Goal: Information Seeking & Learning: Learn about a topic

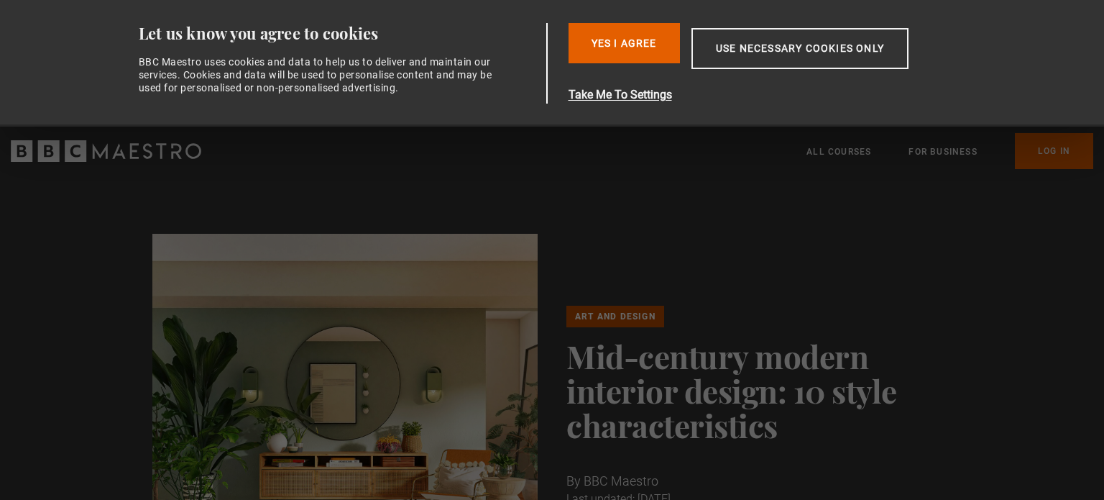
click at [702, 241] on div "Art and Design Mid-century modern interior design: 10 style characteristics By …" at bounding box center [552, 433] width 823 height 398
click at [638, 56] on button "Yes I Agree" at bounding box center [624, 43] width 111 height 40
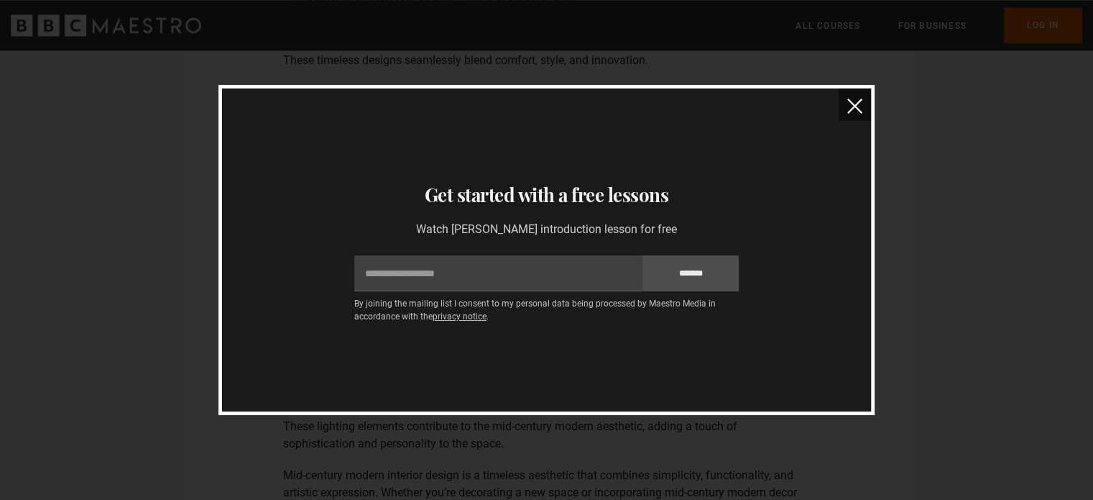
scroll to position [2648, 0]
click at [857, 97] on button "close" at bounding box center [855, 104] width 32 height 32
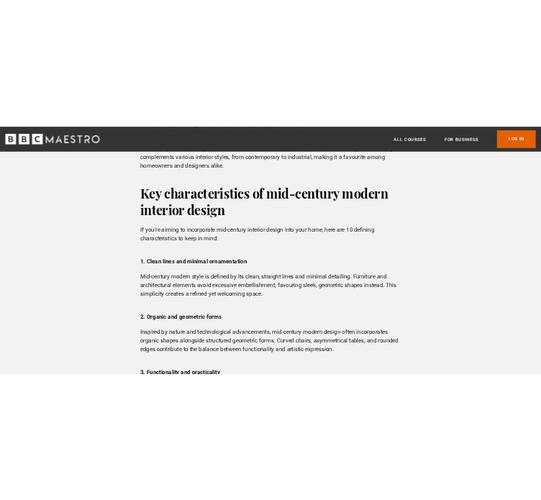
scroll to position [1215, 0]
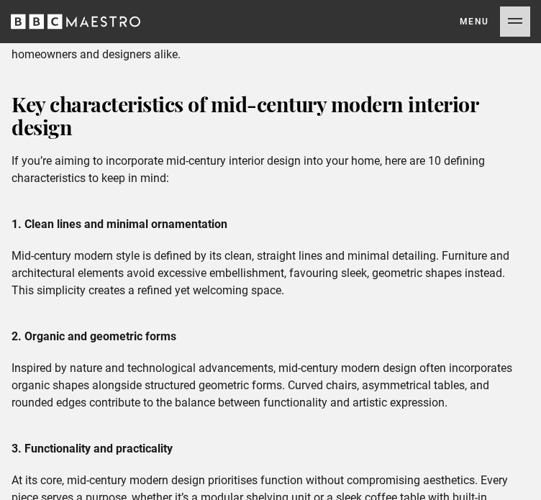
scroll to position [1554, 0]
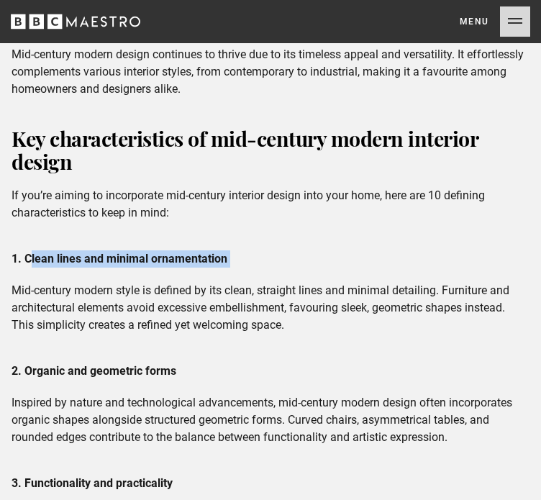
drag, startPoint x: 239, startPoint y: 243, endPoint x: 28, endPoint y: 242, distance: 211.4
click at [28, 250] on p "1. Clean lines and minimal ornamentation" at bounding box center [271, 258] width 518 height 17
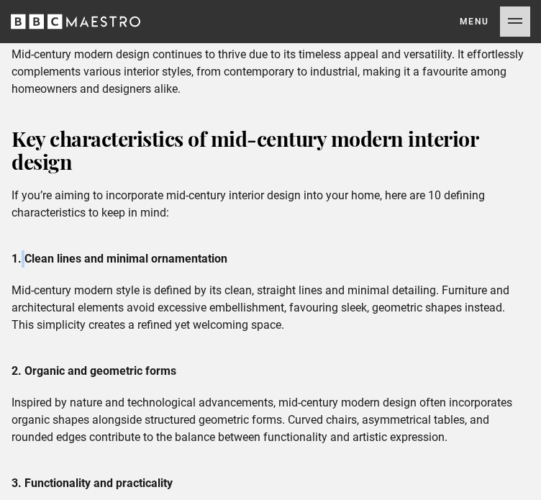
click at [27, 252] on strong "1. Clean lines and minimal ornamentation" at bounding box center [120, 259] width 216 height 14
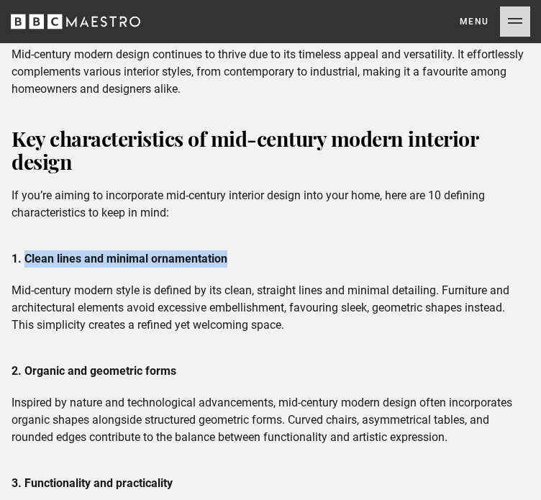
drag, startPoint x: 226, startPoint y: 236, endPoint x: 25, endPoint y: 231, distance: 200.6
copy strong "Clean lines and minimal ornamentation"
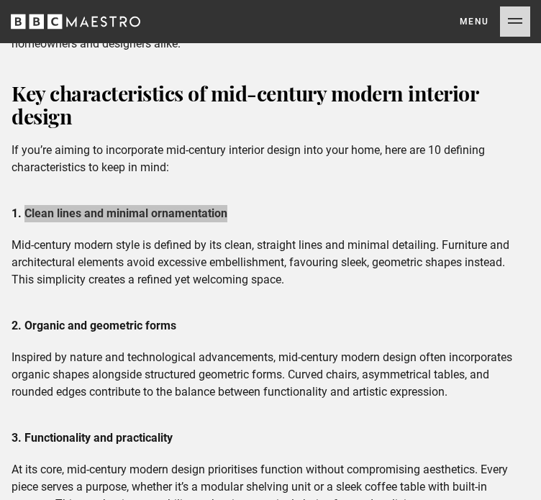
scroll to position [1600, 0]
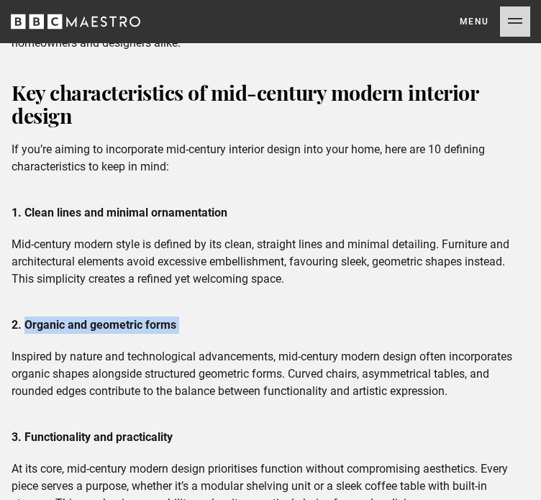
drag, startPoint x: 186, startPoint y: 308, endPoint x: 24, endPoint y: 304, distance: 161.8
click at [24, 316] on p "2. Organic and geometric forms" at bounding box center [271, 324] width 518 height 17
copy p "Organic and geometric forms"
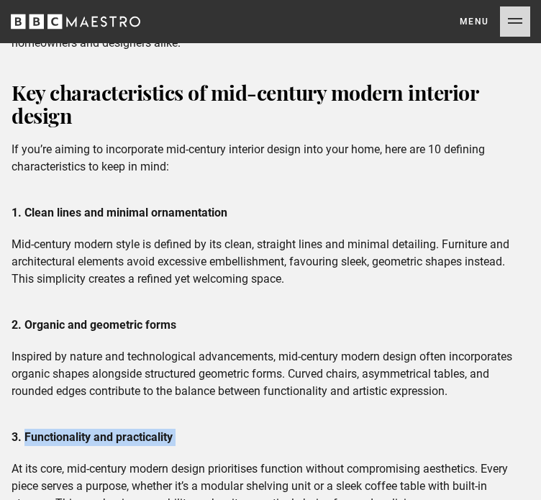
drag, startPoint x: 199, startPoint y: 418, endPoint x: 24, endPoint y: 413, distance: 175.5
click at [24, 428] on p "3. Functionality and practicality" at bounding box center [271, 436] width 518 height 17
copy p "Functionality and practicality"
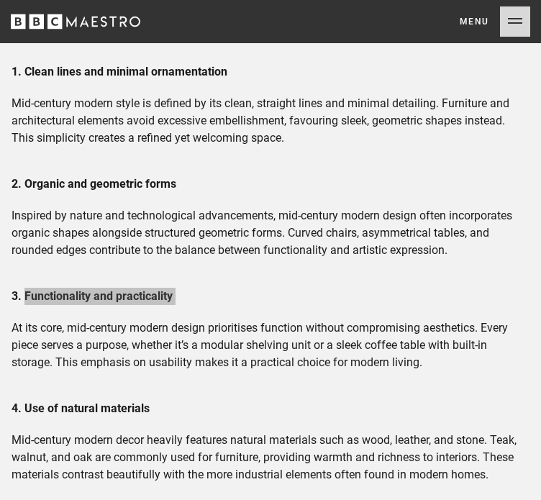
scroll to position [1848, 0]
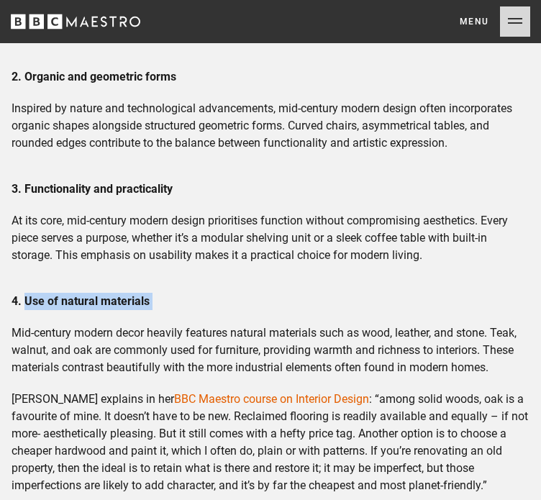
drag, startPoint x: 165, startPoint y: 281, endPoint x: 29, endPoint y: 280, distance: 136.6
click at [29, 293] on p "4. Use of natural materials" at bounding box center [271, 301] width 518 height 17
copy p "se of natural materials"
drag, startPoint x: 161, startPoint y: 280, endPoint x: 23, endPoint y: 290, distance: 138.3
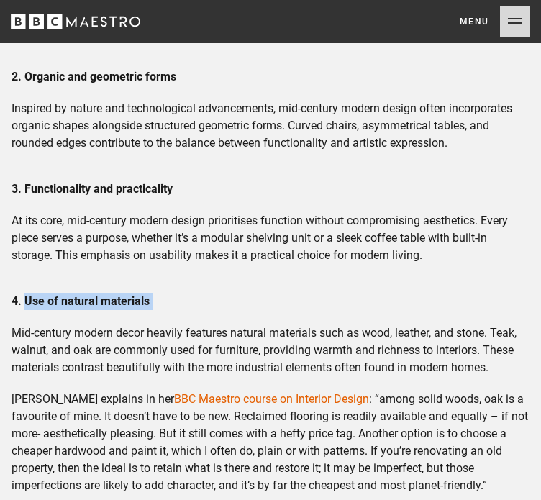
click at [23, 293] on p "4. Use of natural materials" at bounding box center [271, 301] width 518 height 17
copy p "Use of natural materials"
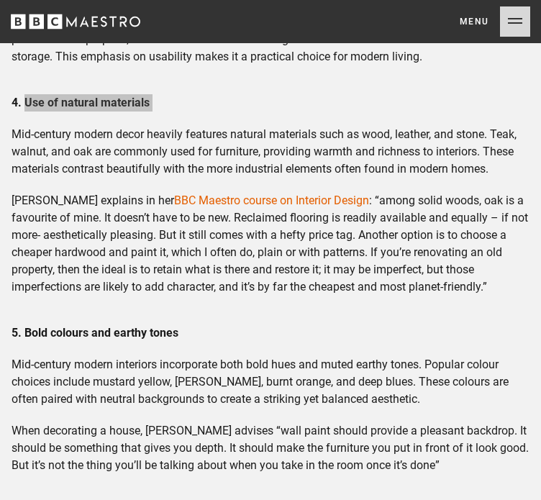
scroll to position [2217, 0]
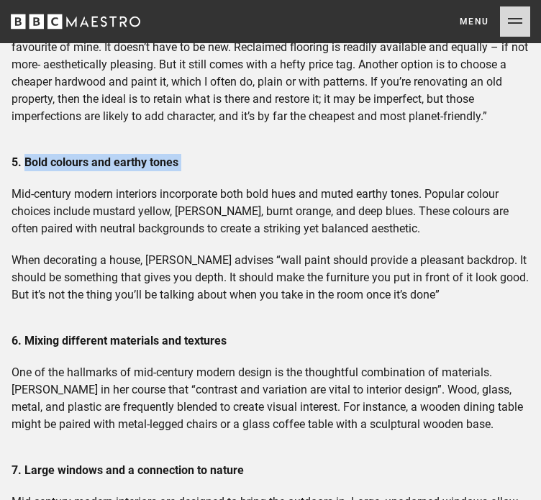
drag, startPoint x: 189, startPoint y: 147, endPoint x: 29, endPoint y: 147, distance: 159.6
click at [29, 154] on p "5. Bold colours and earthy tones" at bounding box center [271, 162] width 518 height 17
copy p "old colours and earthy tones"
drag, startPoint x: 27, startPoint y: 147, endPoint x: 181, endPoint y: 138, distance: 154.1
click at [181, 154] on p "5. Bold colours and earthy tones" at bounding box center [271, 162] width 518 height 17
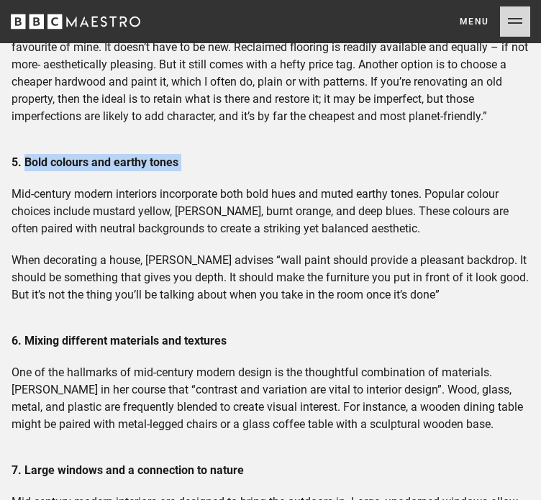
copy p "Bold colours and earthy tones"
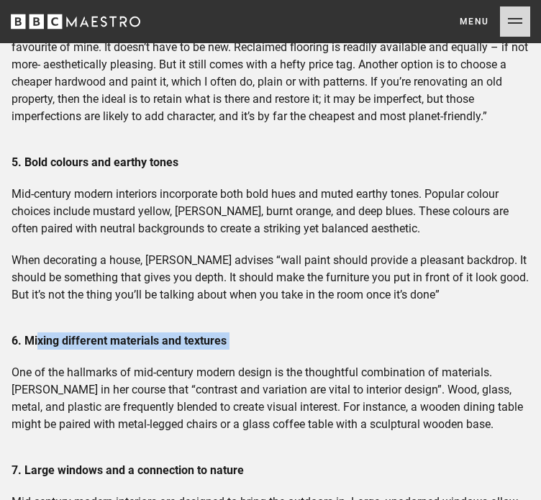
drag, startPoint x: 237, startPoint y: 321, endPoint x: 36, endPoint y: 312, distance: 200.8
click at [36, 312] on div "Mid-century modern interior design remains one of the most enduring and beloved…" at bounding box center [270, 325] width 541 height 3185
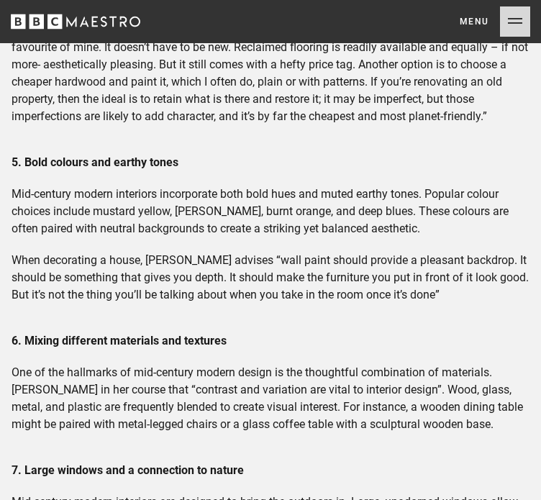
click at [22, 334] on strong "6. Mixing different materials and textures" at bounding box center [119, 341] width 215 height 14
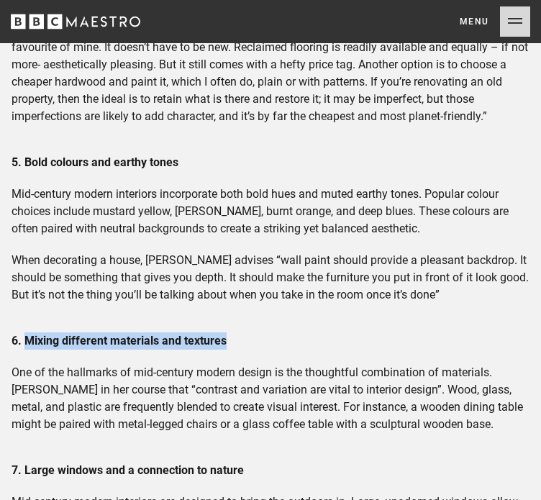
drag, startPoint x: 28, startPoint y: 326, endPoint x: 224, endPoint y: 324, distance: 196.3
click at [224, 334] on strong "6. Mixing different materials and textures" at bounding box center [119, 341] width 215 height 14
copy strong "Mixing different materials and textures"
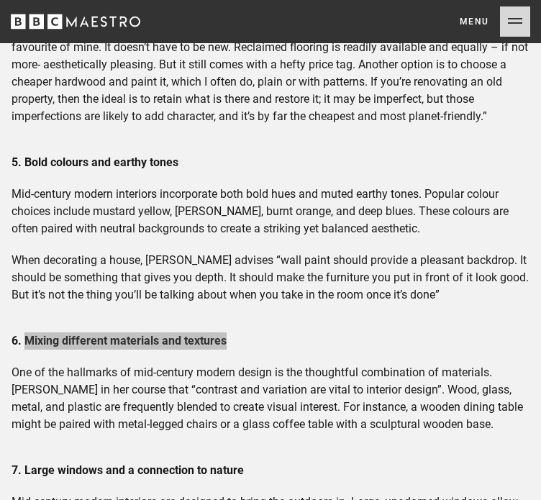
scroll to position [2385, 0]
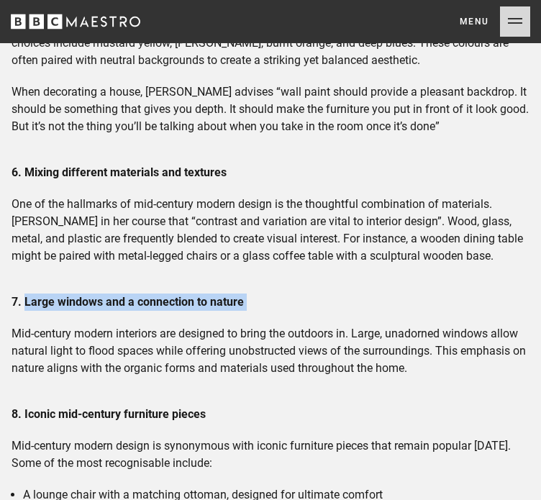
drag, startPoint x: 246, startPoint y: 287, endPoint x: 24, endPoint y: 277, distance: 222.3
click at [24, 293] on p "7. Large windows and a connection to nature" at bounding box center [271, 301] width 518 height 17
copy p "Large windows and a connection to nature"
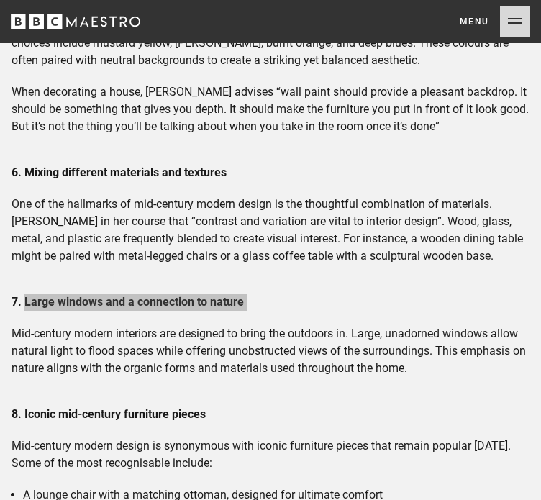
scroll to position [2547, 0]
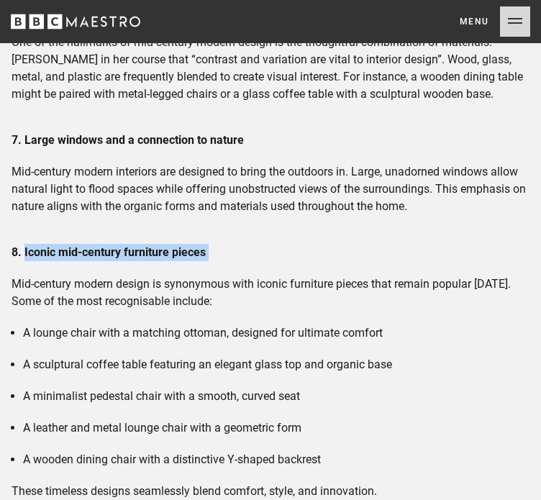
drag, startPoint x: 244, startPoint y: 223, endPoint x: 26, endPoint y: 239, distance: 218.4
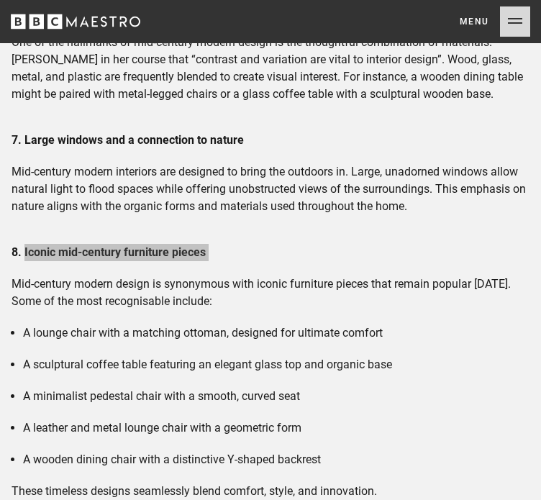
scroll to position [2651, 0]
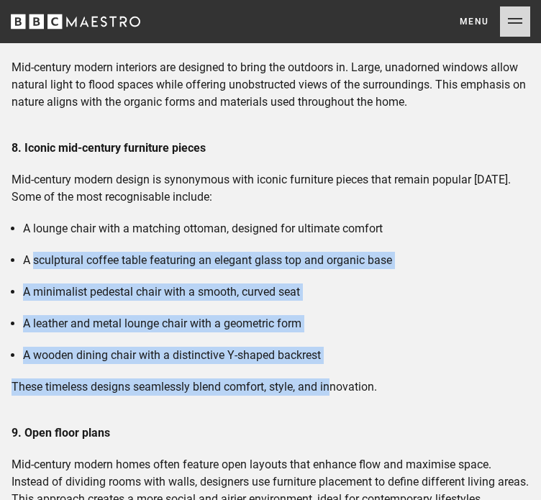
drag, startPoint x: 335, startPoint y: 347, endPoint x: 34, endPoint y: 245, distance: 318.1
click at [34, 245] on div "8. Iconic mid-century furniture pieces Mid-century modern design is synonymous …" at bounding box center [270, 267] width 541 height 256
click at [34, 252] on li "A sculptural coffee table featuring an elegant glass top and organic base" at bounding box center [276, 260] width 506 height 17
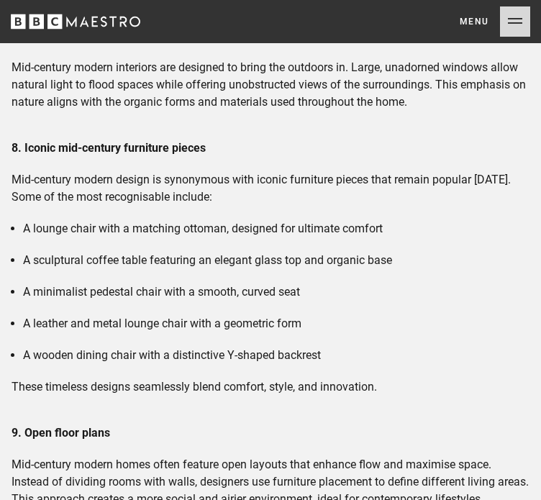
drag, startPoint x: 331, startPoint y: 329, endPoint x: 17, endPoint y: 208, distance: 335.9
click at [17, 208] on div "8. Iconic mid-century furniture pieces Mid-century modern design is synonymous …" at bounding box center [270, 267] width 541 height 256
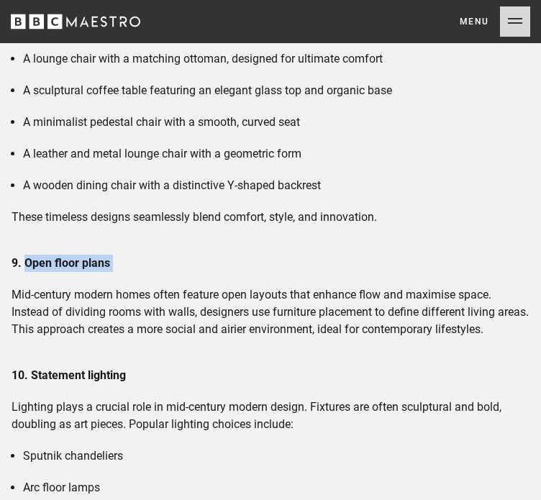
drag, startPoint x: 121, startPoint y: 243, endPoint x: 24, endPoint y: 252, distance: 97.5
click at [24, 254] on p "9. Open floor plans" at bounding box center [271, 262] width 518 height 17
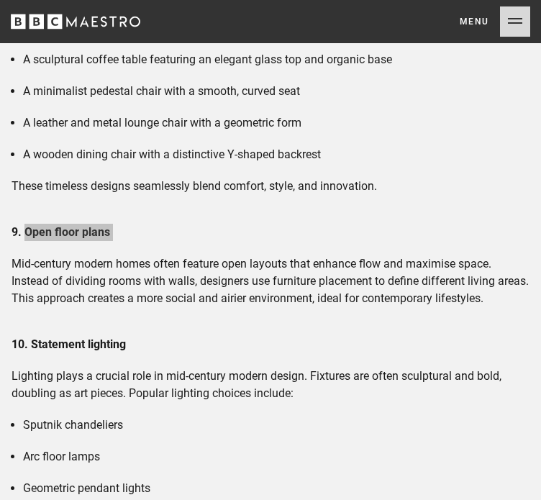
scroll to position [2853, 0]
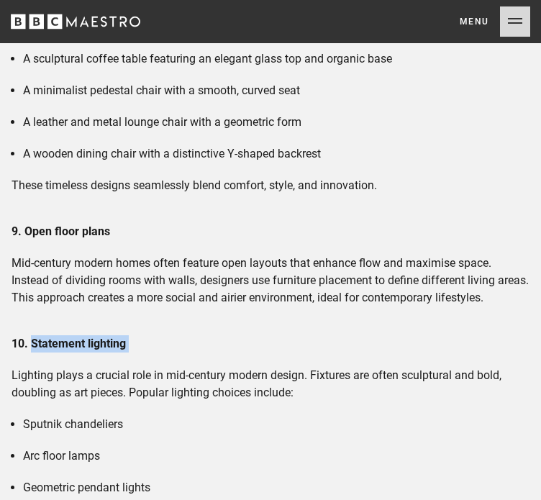
drag, startPoint x: 139, startPoint y: 335, endPoint x: 32, endPoint y: 333, distance: 107.9
click at [32, 335] on p "10. Statement lighting" at bounding box center [271, 343] width 518 height 17
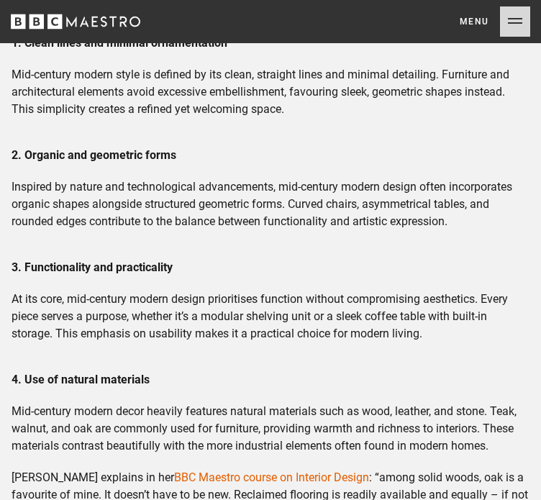
scroll to position [1741, 0]
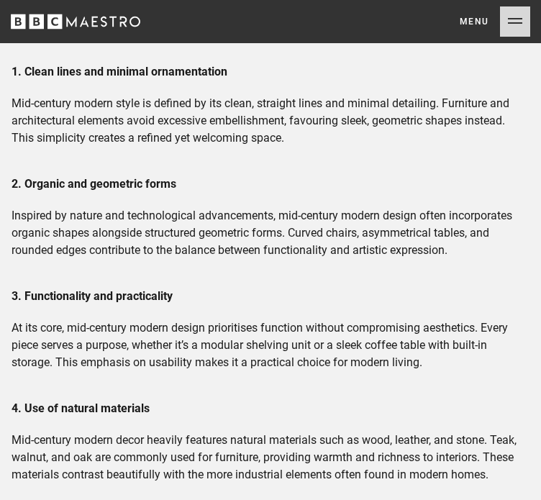
click at [70, 207] on p "Inspired by nature and technological advancements, mid-century modern design of…" at bounding box center [271, 233] width 518 height 52
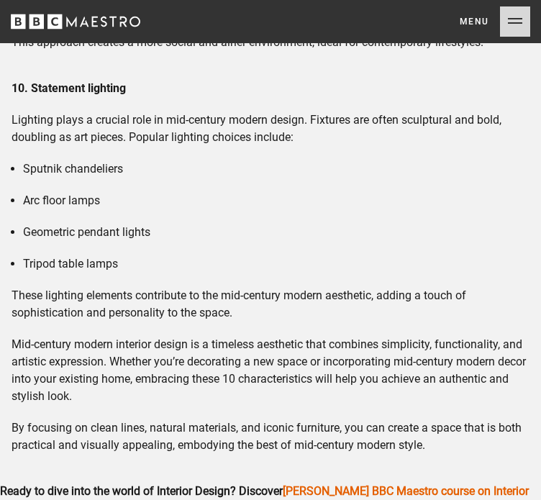
scroll to position [3109, 0]
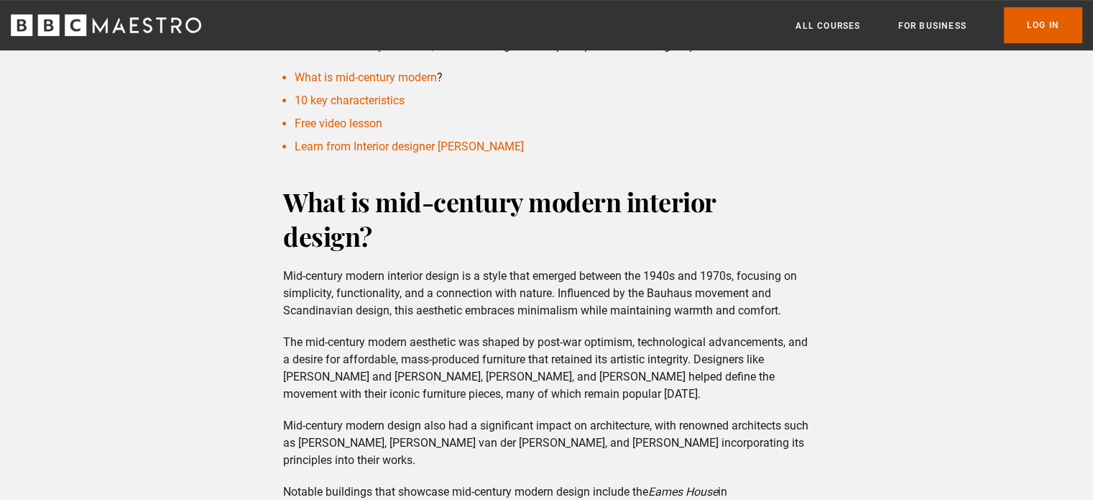
scroll to position [640, 0]
